Goal: Find contact information: Find contact information

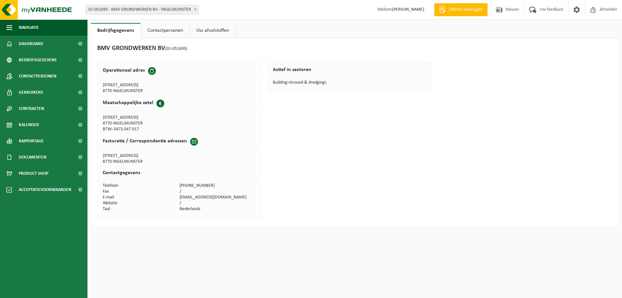
click at [501, 82] on div "BMV GRONDWERKEN BV (01-051695) Operationeel adres [STREET_ADDRESS] Maatschappel…" at bounding box center [355, 132] width 528 height 188
click at [385, 123] on div "BMV GRONDWERKEN BV (01-051695) Operationeel adres [STREET_ADDRESS] Maatschappel…" at bounding box center [355, 132] width 528 height 188
click at [111, 120] on td "[STREET_ADDRESS]" at bounding box center [141, 118] width 77 height 6
click at [119, 129] on td "BTW: 0473.047.917" at bounding box center [141, 129] width 77 height 6
click at [127, 121] on td "8770 INGELMUNSTER" at bounding box center [141, 124] width 77 height 6
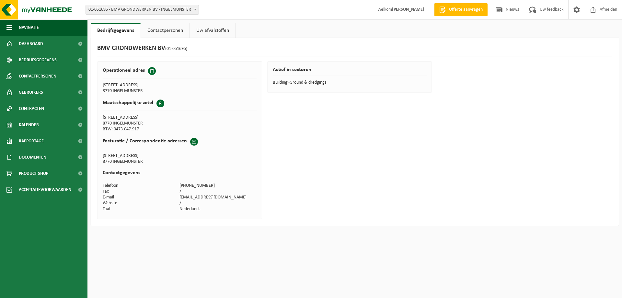
click at [128, 127] on td "BTW: 0473.047.917" at bounding box center [141, 129] width 77 height 6
click at [140, 129] on td "BTW: 0473.047.917" at bounding box center [141, 129] width 77 height 6
click at [138, 127] on td "BTW: 0473.047.917" at bounding box center [141, 129] width 77 height 6
drag, startPoint x: 138, startPoint y: 127, endPoint x: 184, endPoint y: 127, distance: 45.7
click at [163, 136] on div "Operationeel adres [STREET_ADDRESS] Maatschappelijke zetel Business [STREET_ADD…" at bounding box center [179, 140] width 165 height 158
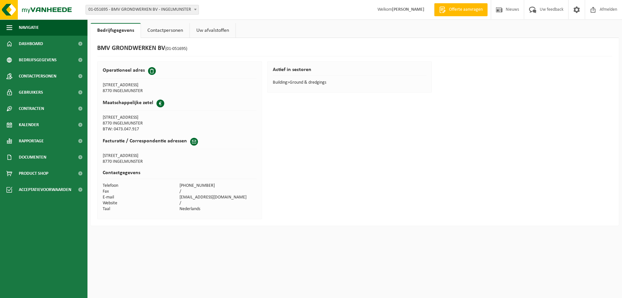
drag, startPoint x: 305, startPoint y: 133, endPoint x: 311, endPoint y: 140, distance: 8.7
click at [306, 133] on div "BMV GRONDWERKEN BV (01-051695) Operationeel adres [STREET_ADDRESS] Maatschappel…" at bounding box center [355, 132] width 528 height 188
click at [164, 33] on link "Contactpersonen" at bounding box center [165, 30] width 49 height 15
